Goal: Obtain resource: Obtain resource

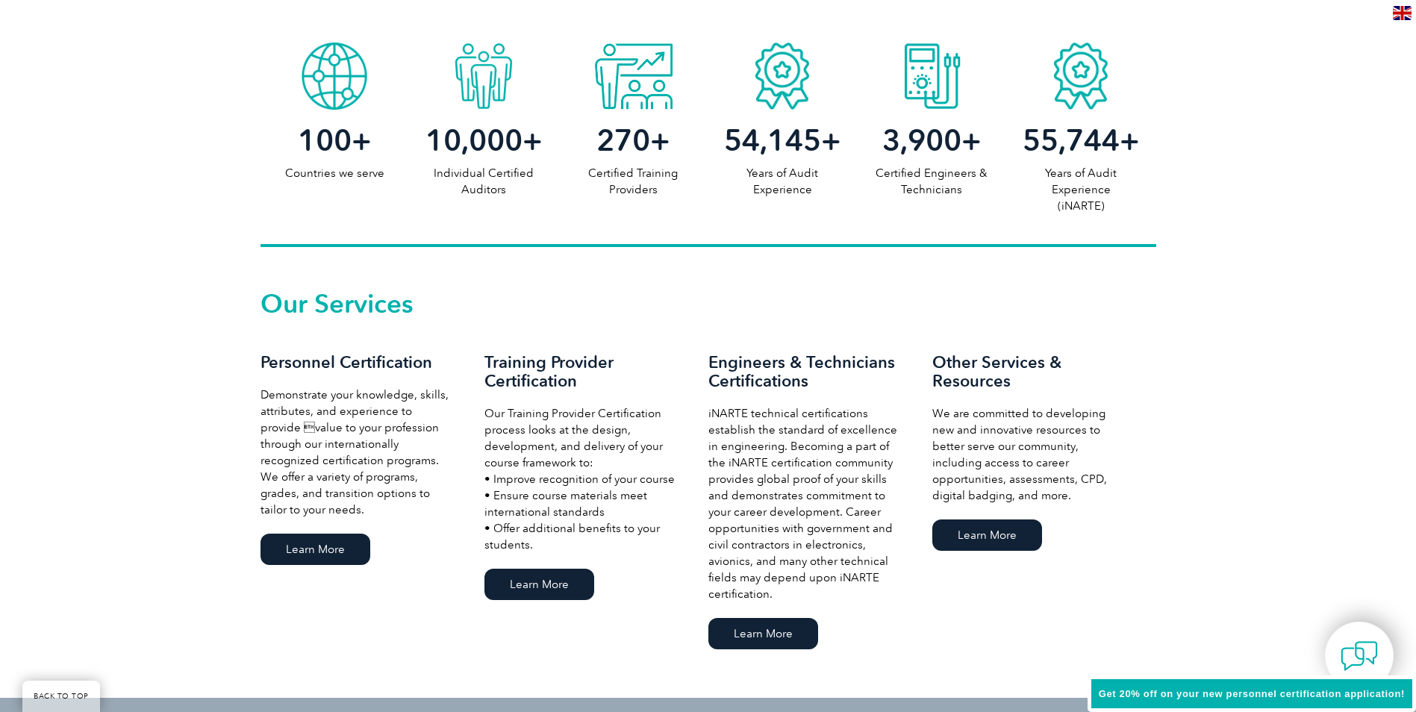
scroll to position [821, 0]
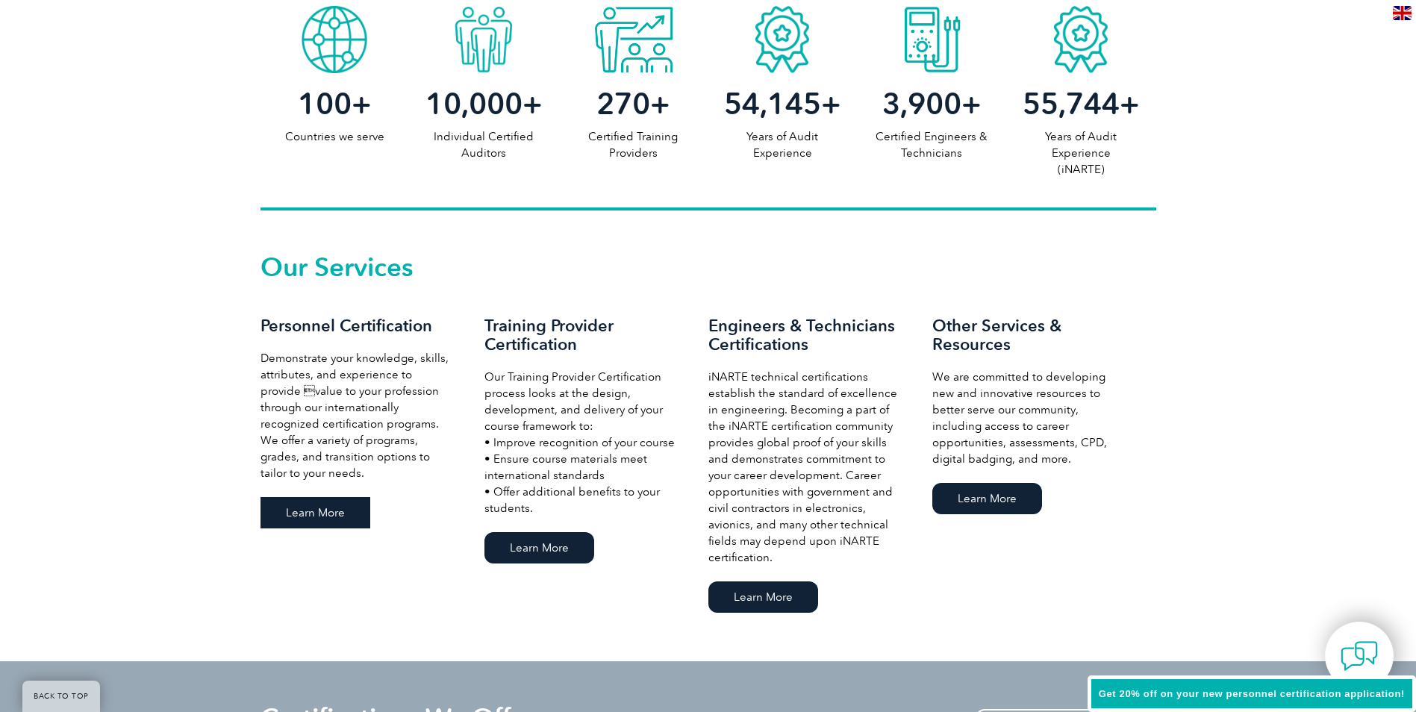
click at [358, 503] on link "Learn More" at bounding box center [316, 512] width 110 height 31
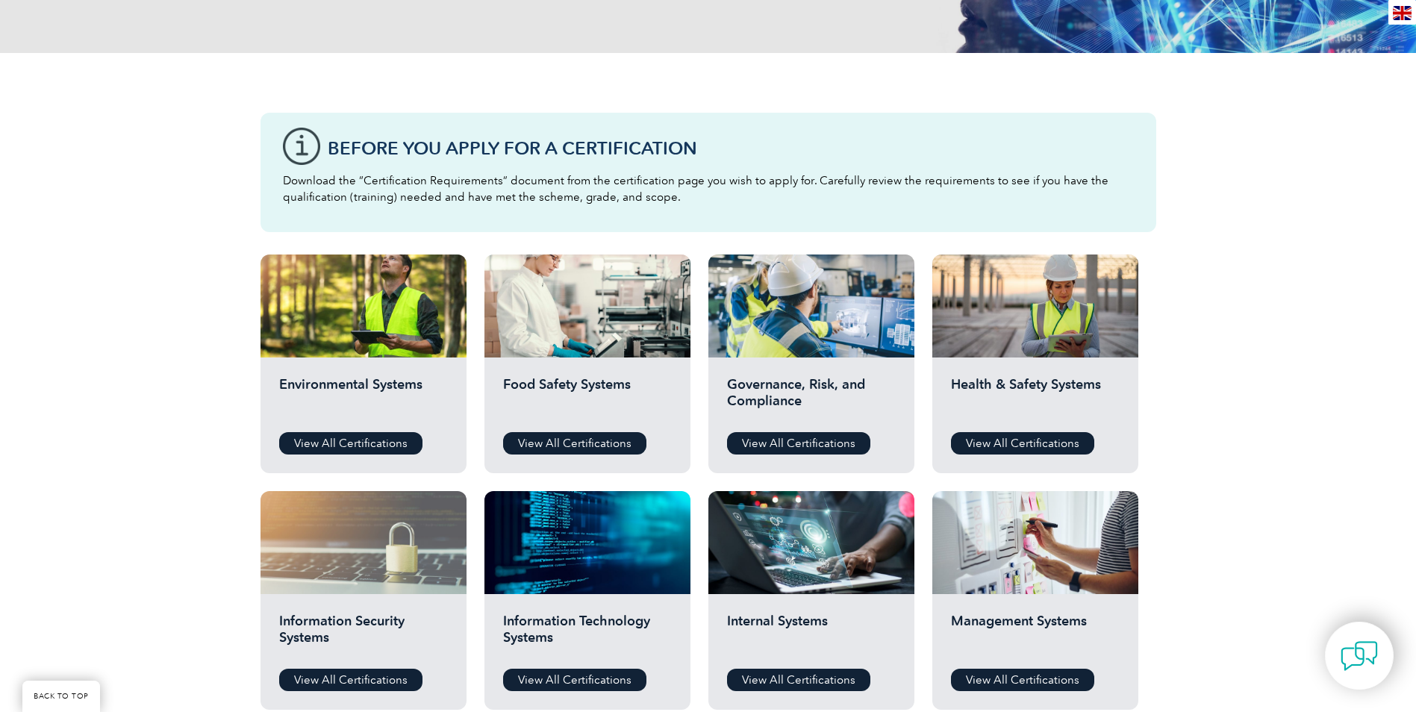
scroll to position [373, 0]
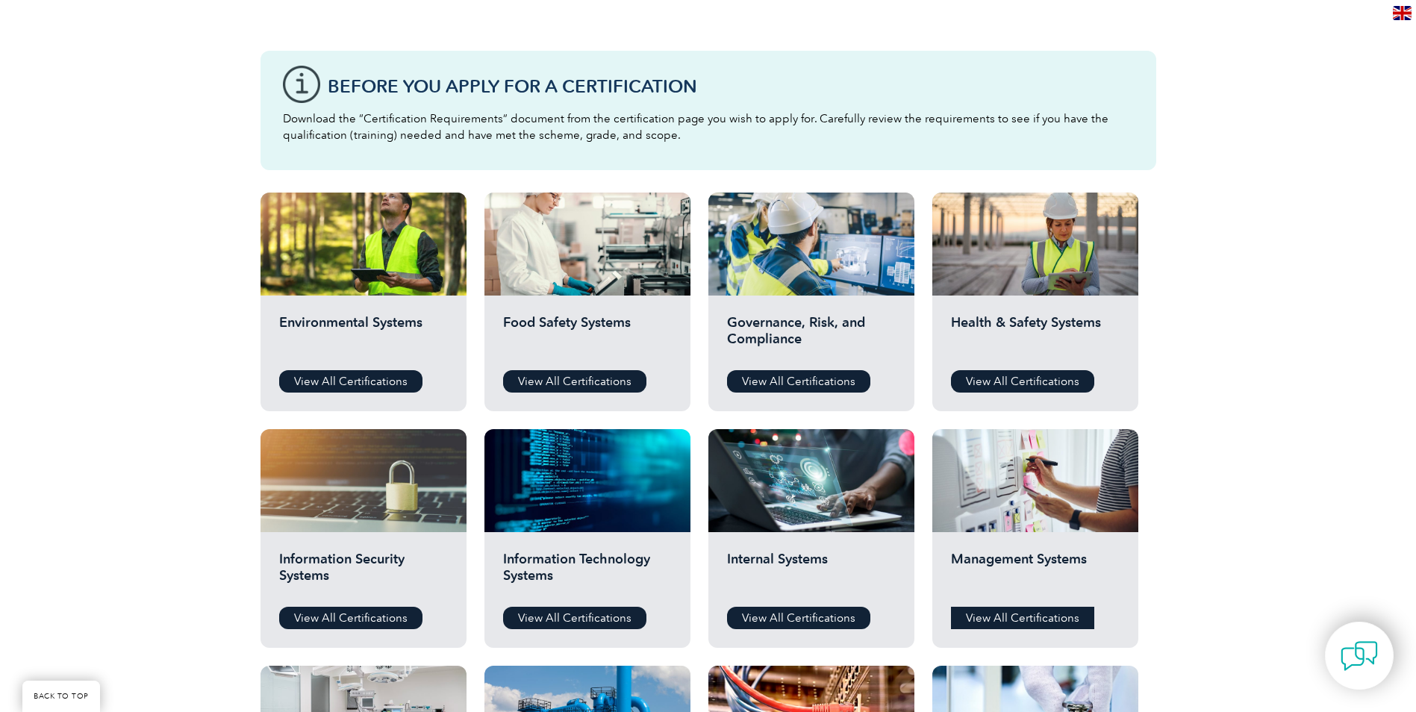
click at [1026, 620] on link "View All Certifications" at bounding box center [1022, 618] width 143 height 22
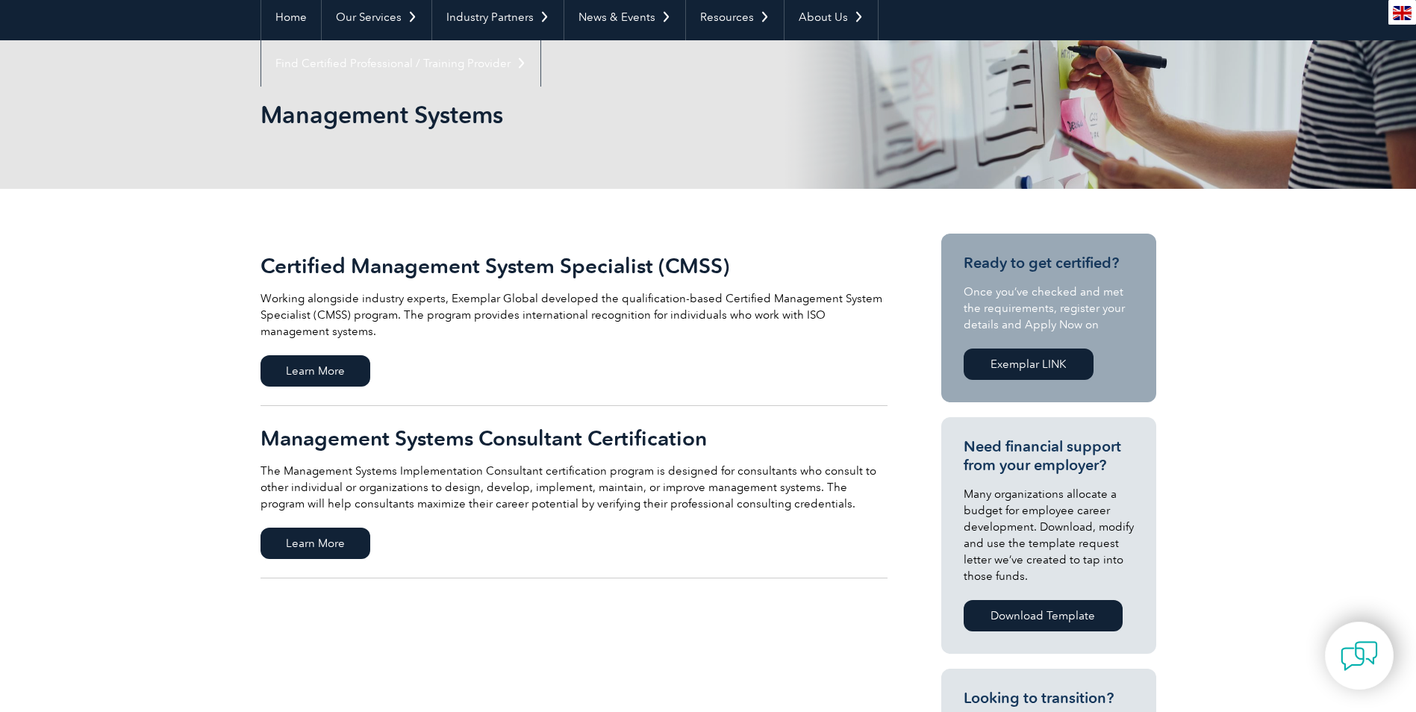
scroll to position [149, 0]
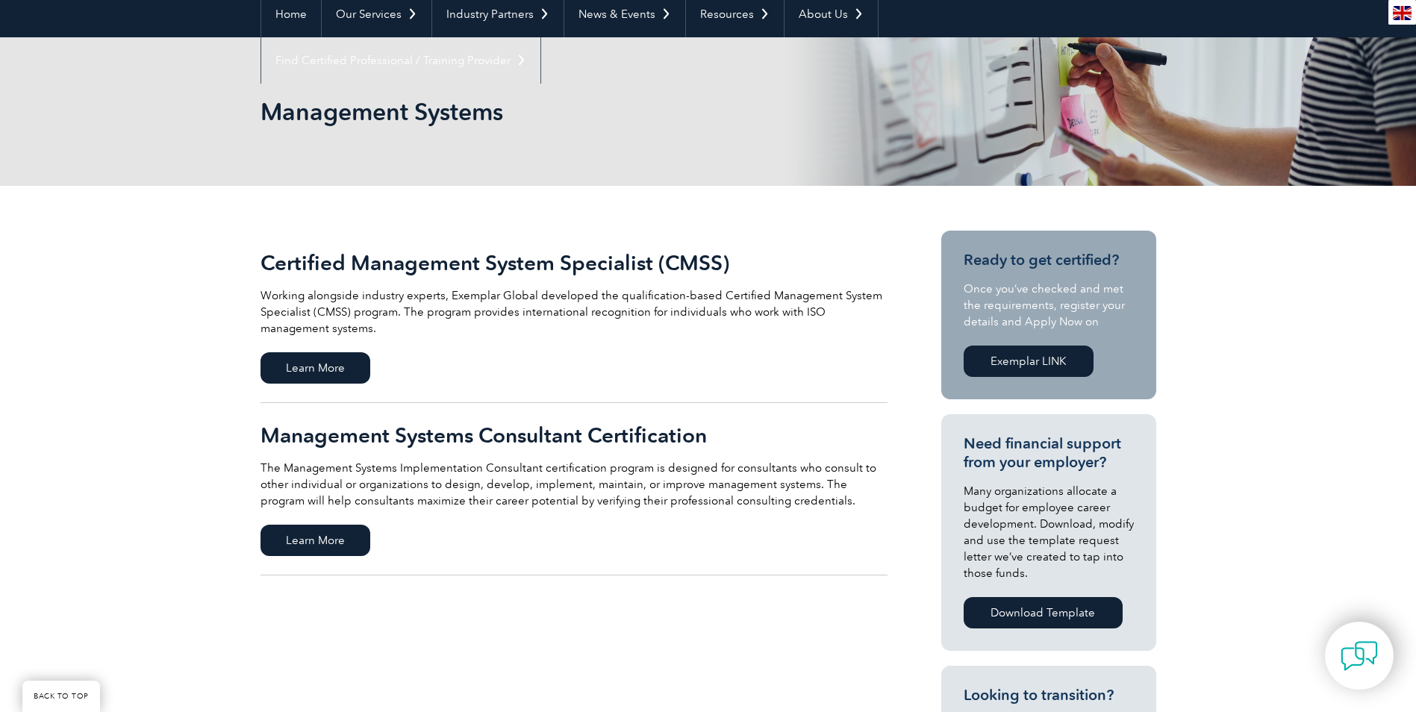
click at [627, 438] on h2 "Management Systems Consultant Certification" at bounding box center [574, 435] width 627 height 24
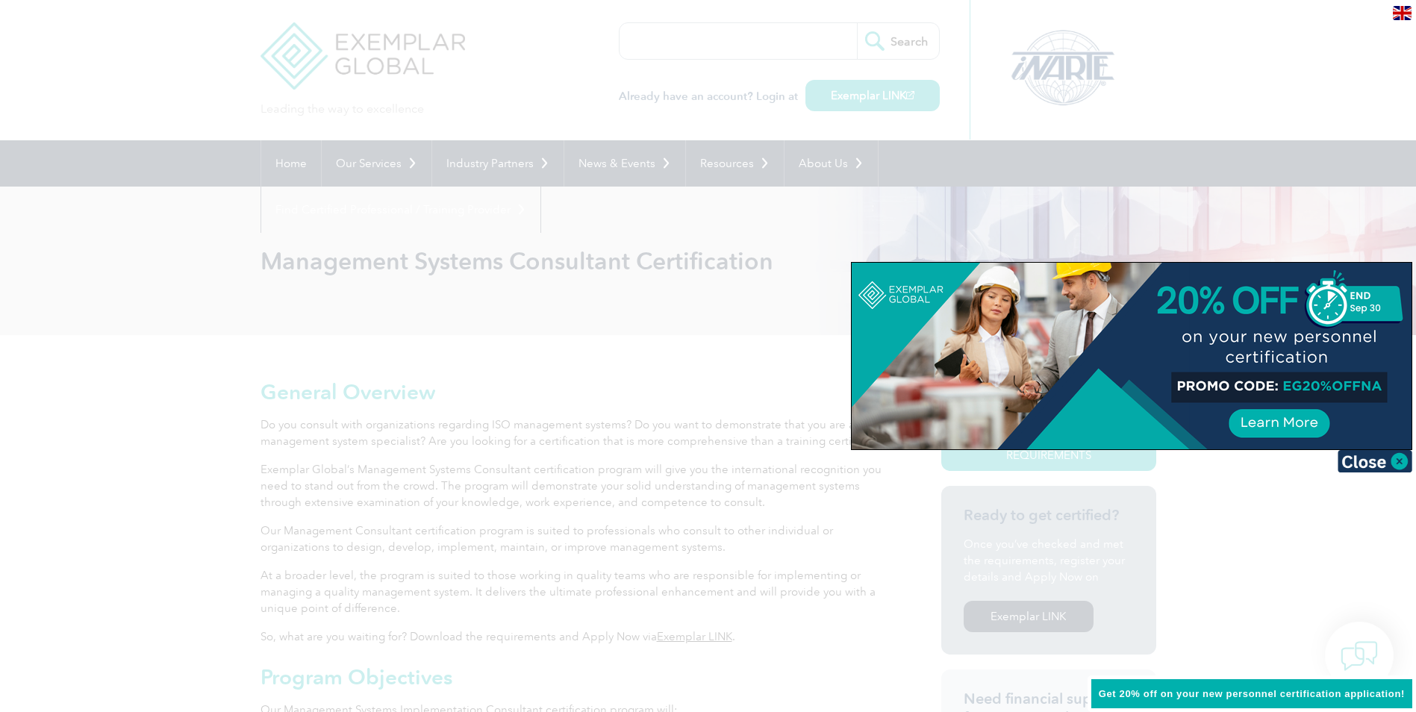
click at [627, 438] on div at bounding box center [708, 356] width 1416 height 712
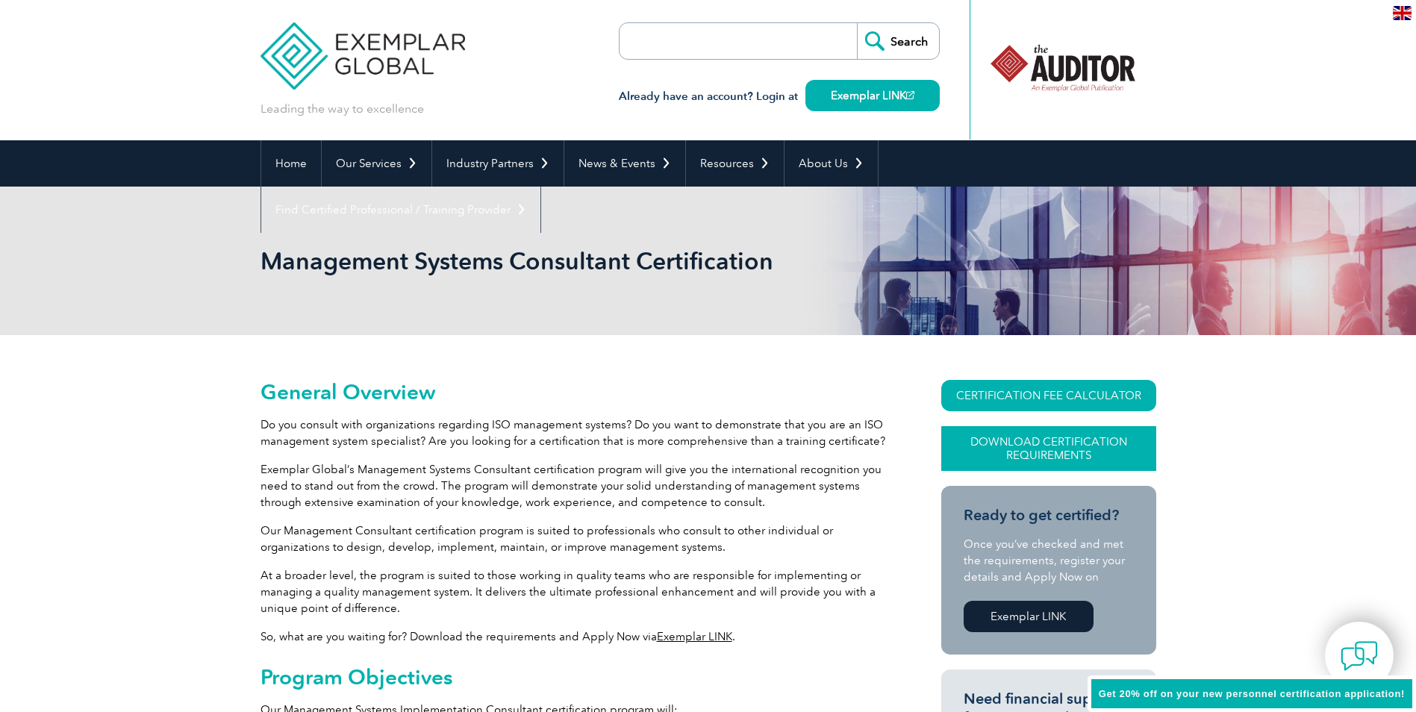
click at [1098, 445] on link "Download Certification Requirements" at bounding box center [1049, 448] width 215 height 45
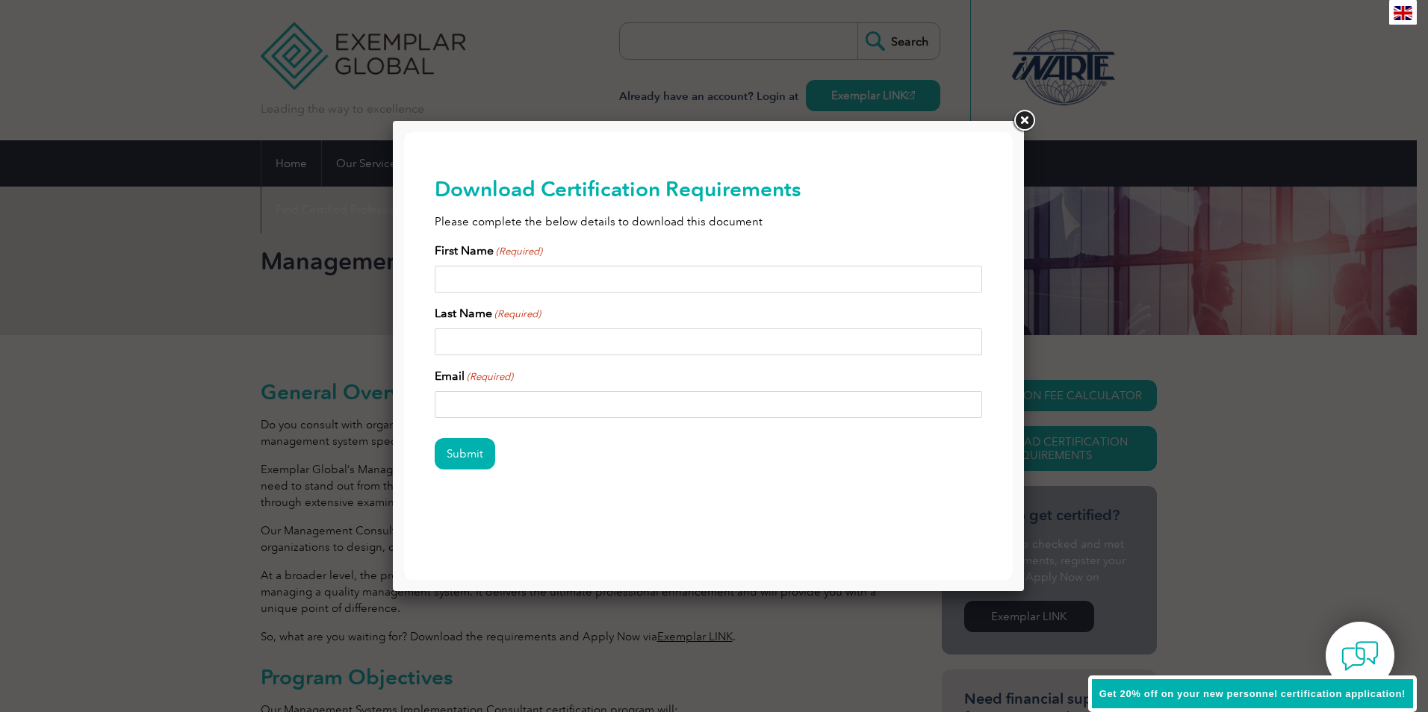
click at [1028, 121] on link at bounding box center [1023, 121] width 27 height 27
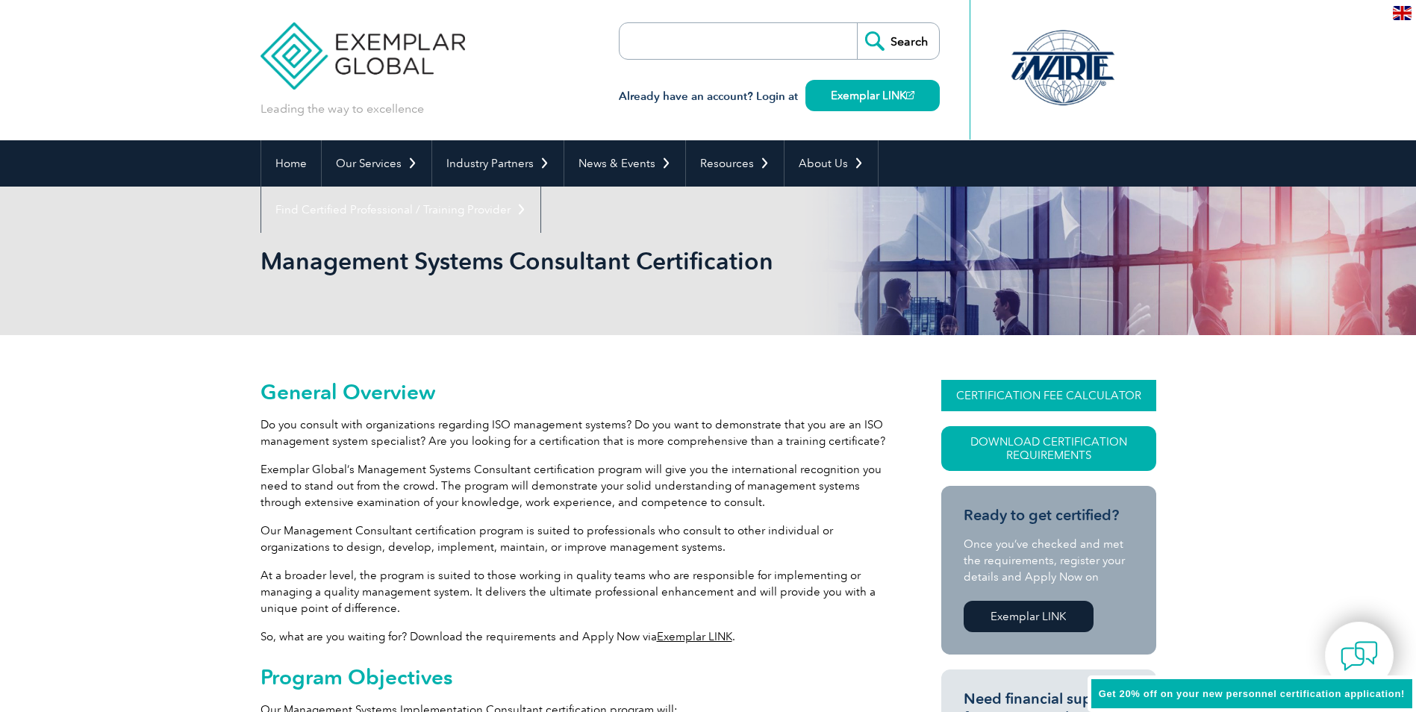
click at [1092, 393] on link "CERTIFICATION FEE CALCULATOR" at bounding box center [1049, 395] width 215 height 31
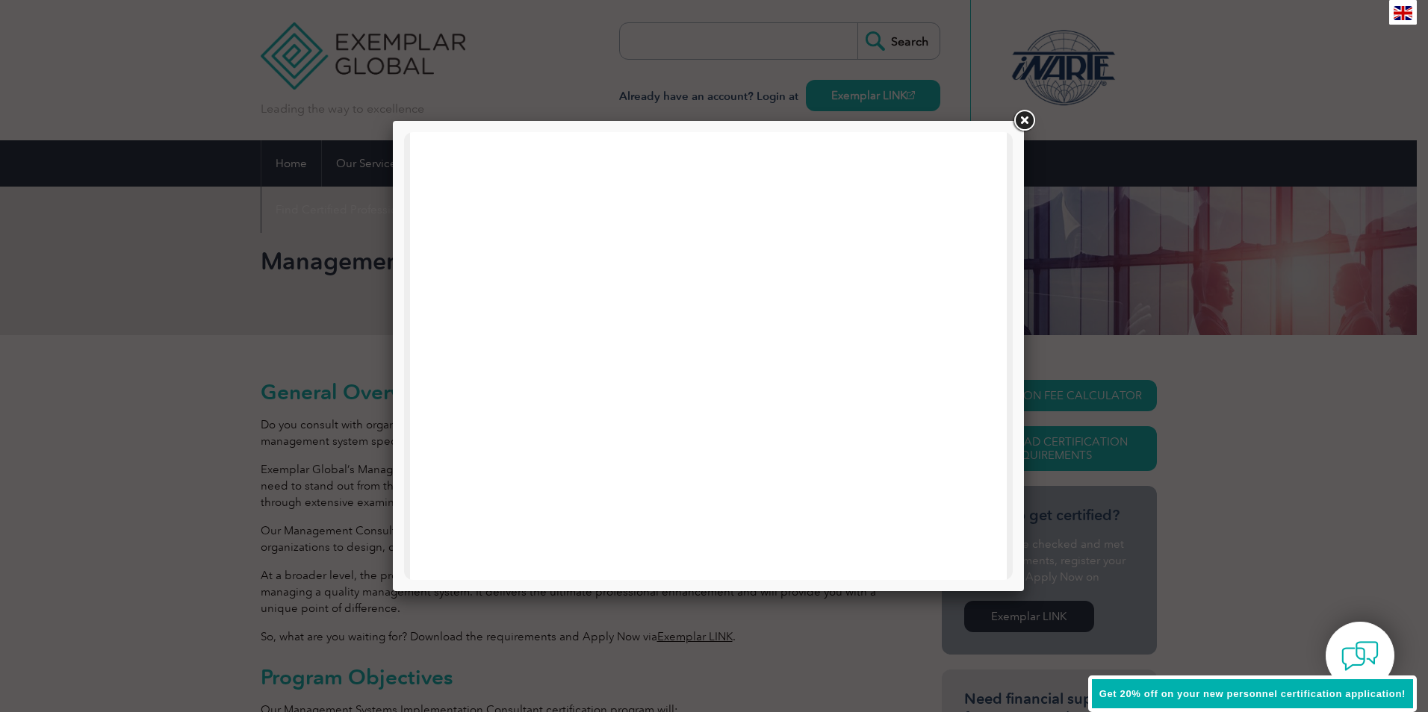
click at [1030, 124] on link at bounding box center [1023, 121] width 27 height 27
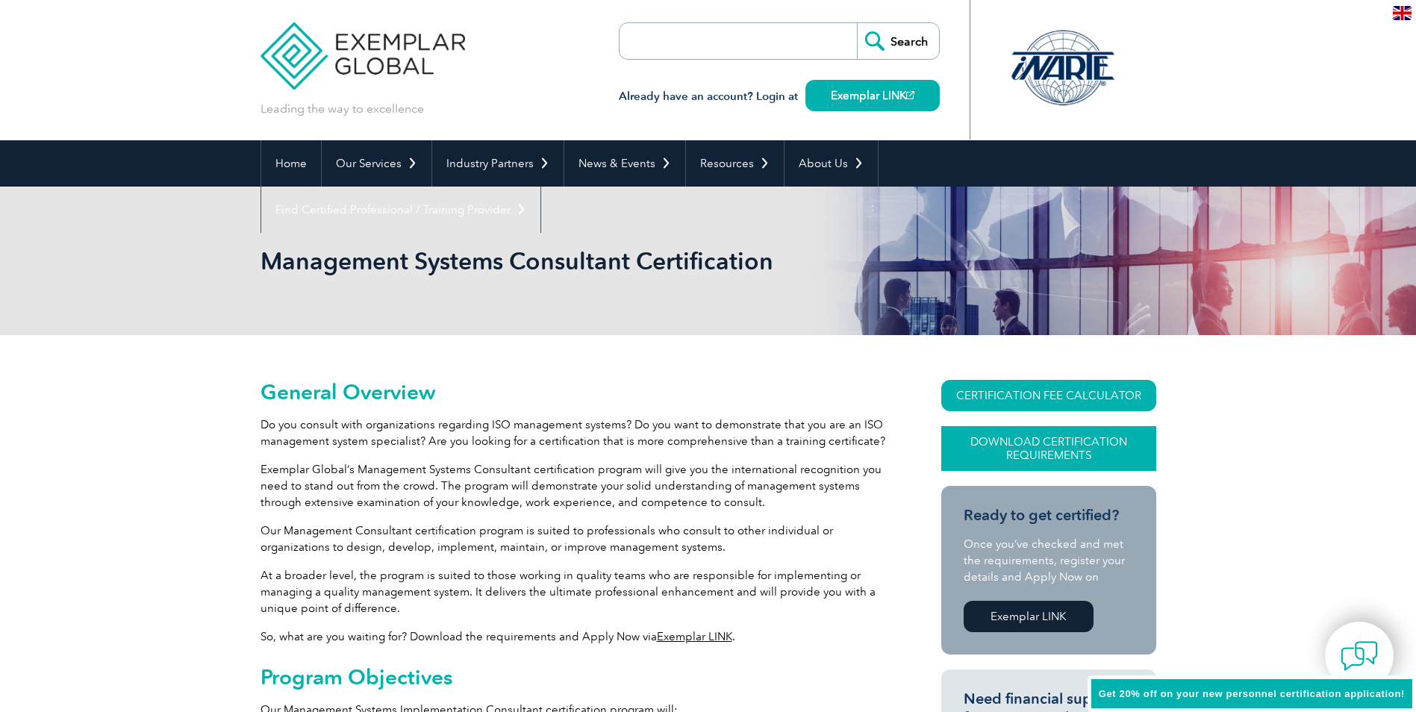
click at [1057, 452] on link "Download Certification Requirements" at bounding box center [1049, 448] width 215 height 45
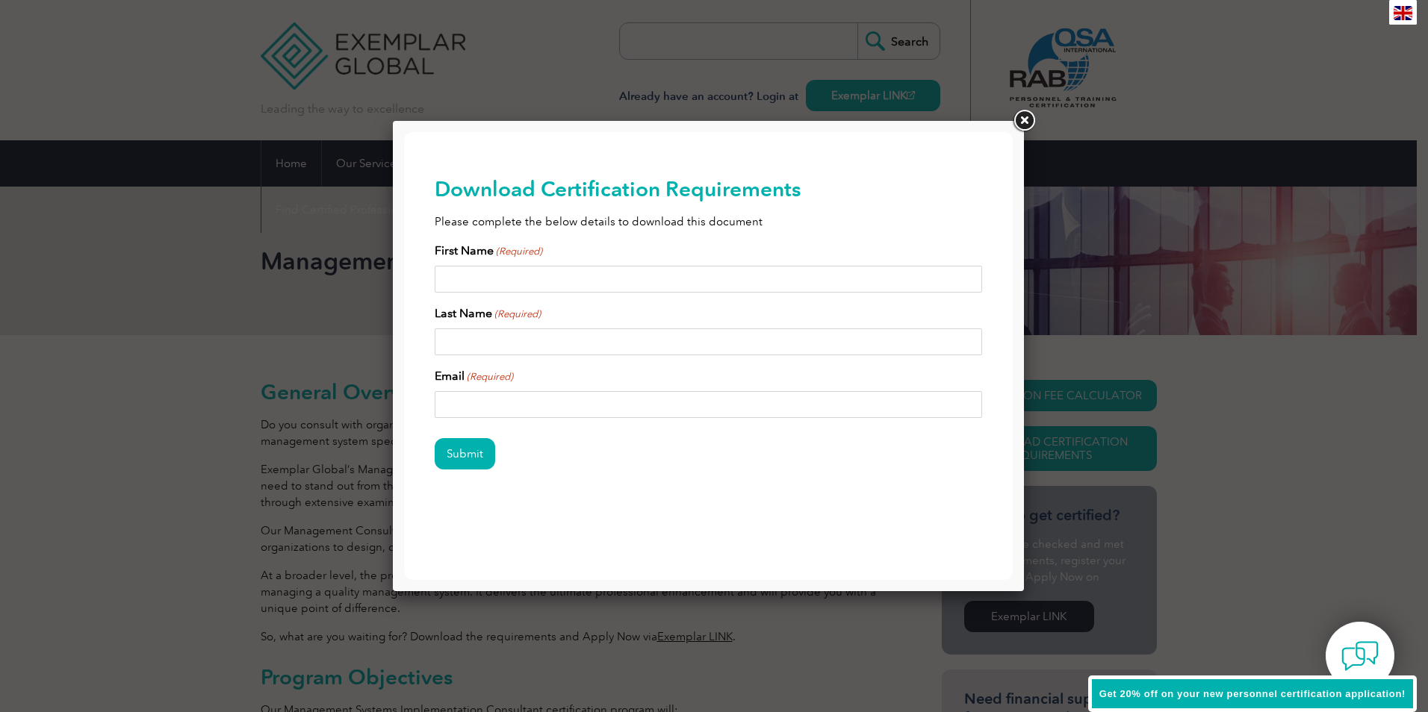
click at [957, 276] on input "First Name (Required)" at bounding box center [709, 279] width 548 height 27
type input "Maxwell"
type input "Bankowski"
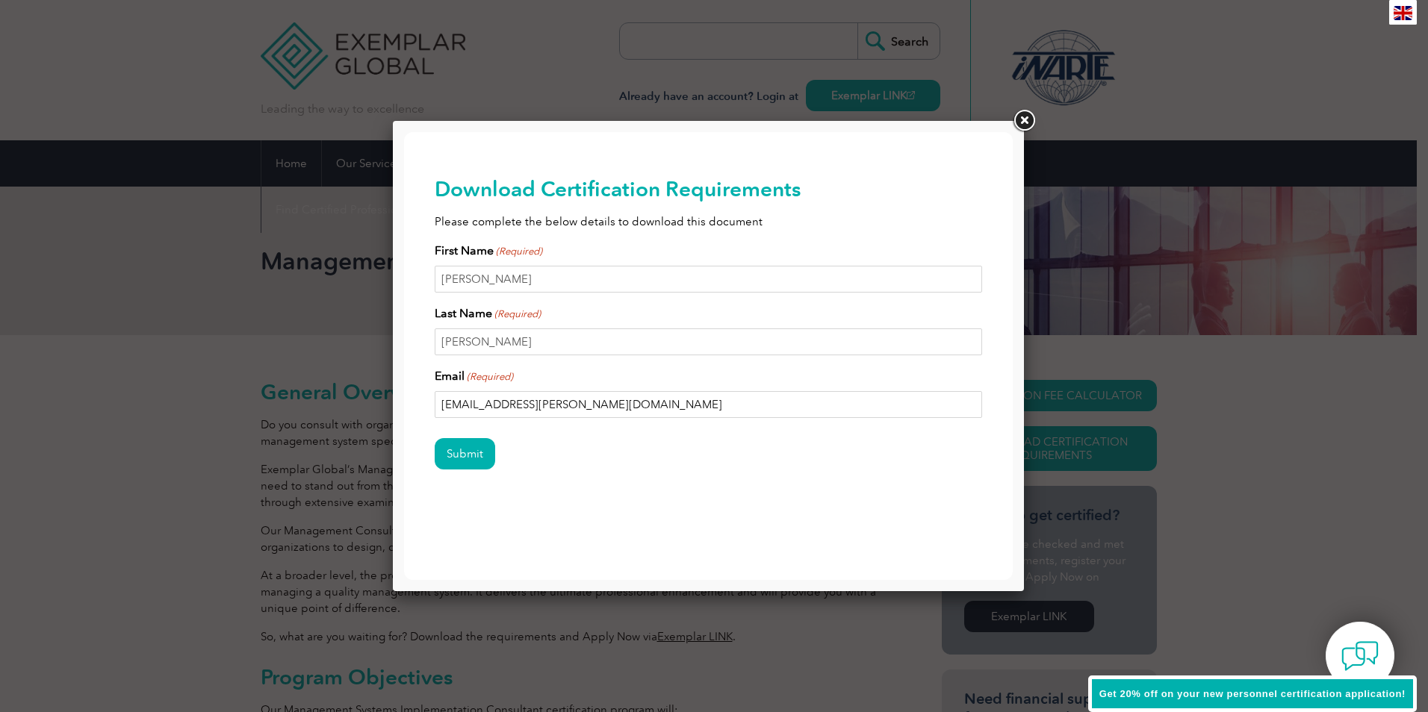
type input "max.bankowski@gmail.com"
click at [435, 438] on input "Submit" at bounding box center [465, 453] width 60 height 31
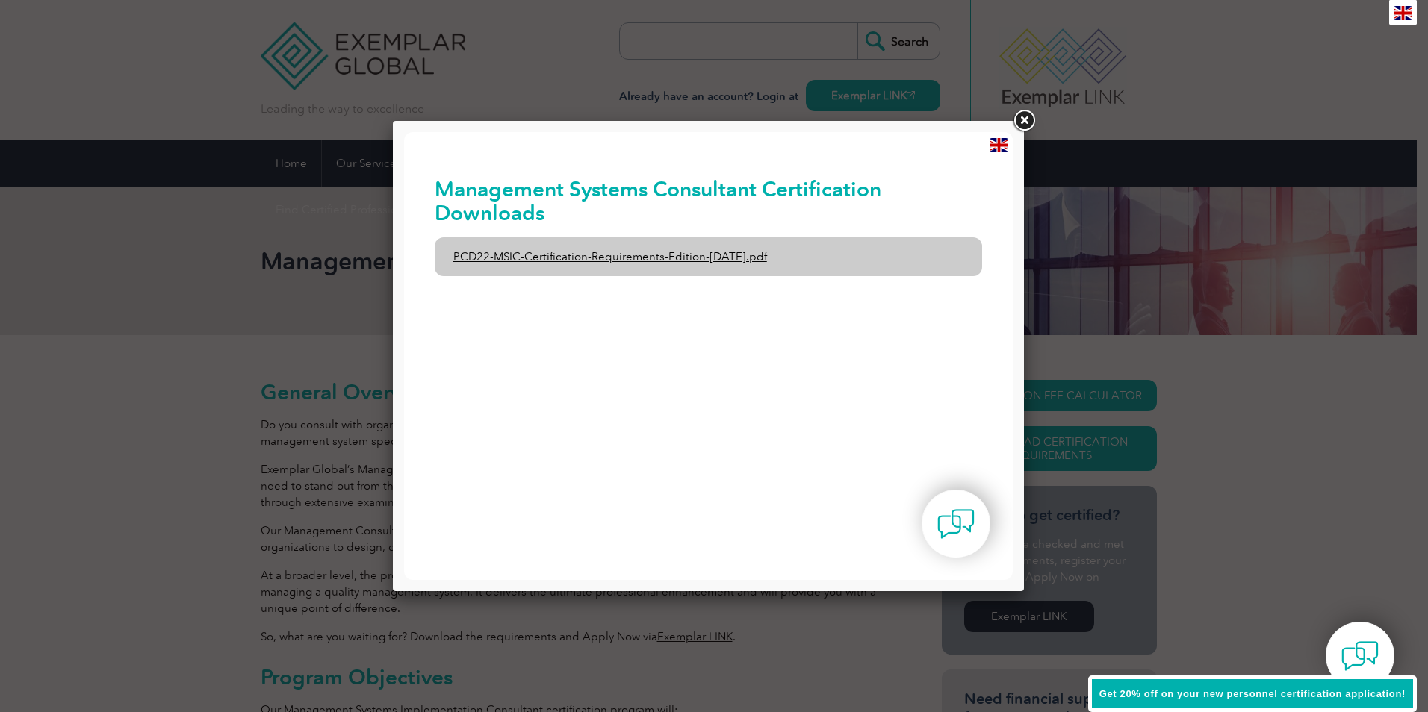
click at [695, 253] on link "PCD22-MSIC-Certification-Requirements-Edition-3-July-2021.pdf" at bounding box center [709, 256] width 548 height 39
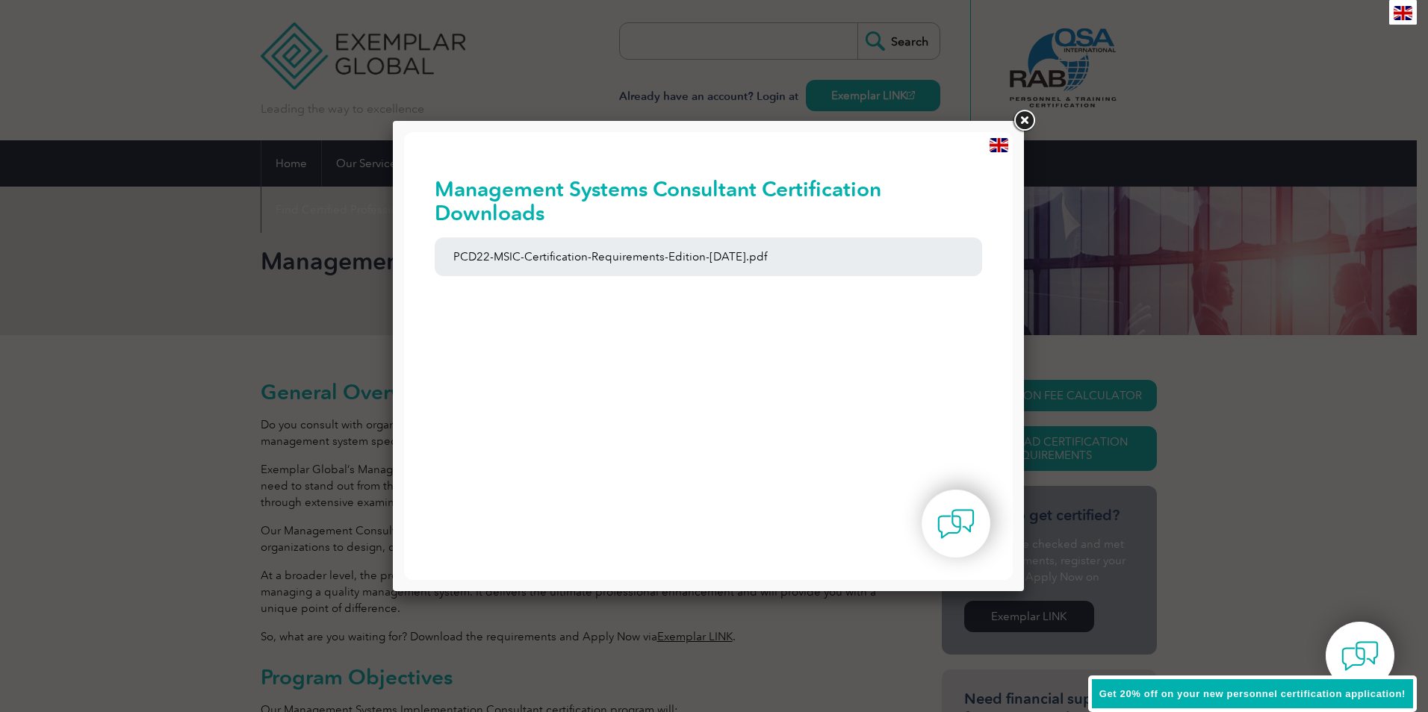
click at [1023, 118] on link at bounding box center [1023, 121] width 27 height 27
